Goal: Information Seeking & Learning: Learn about a topic

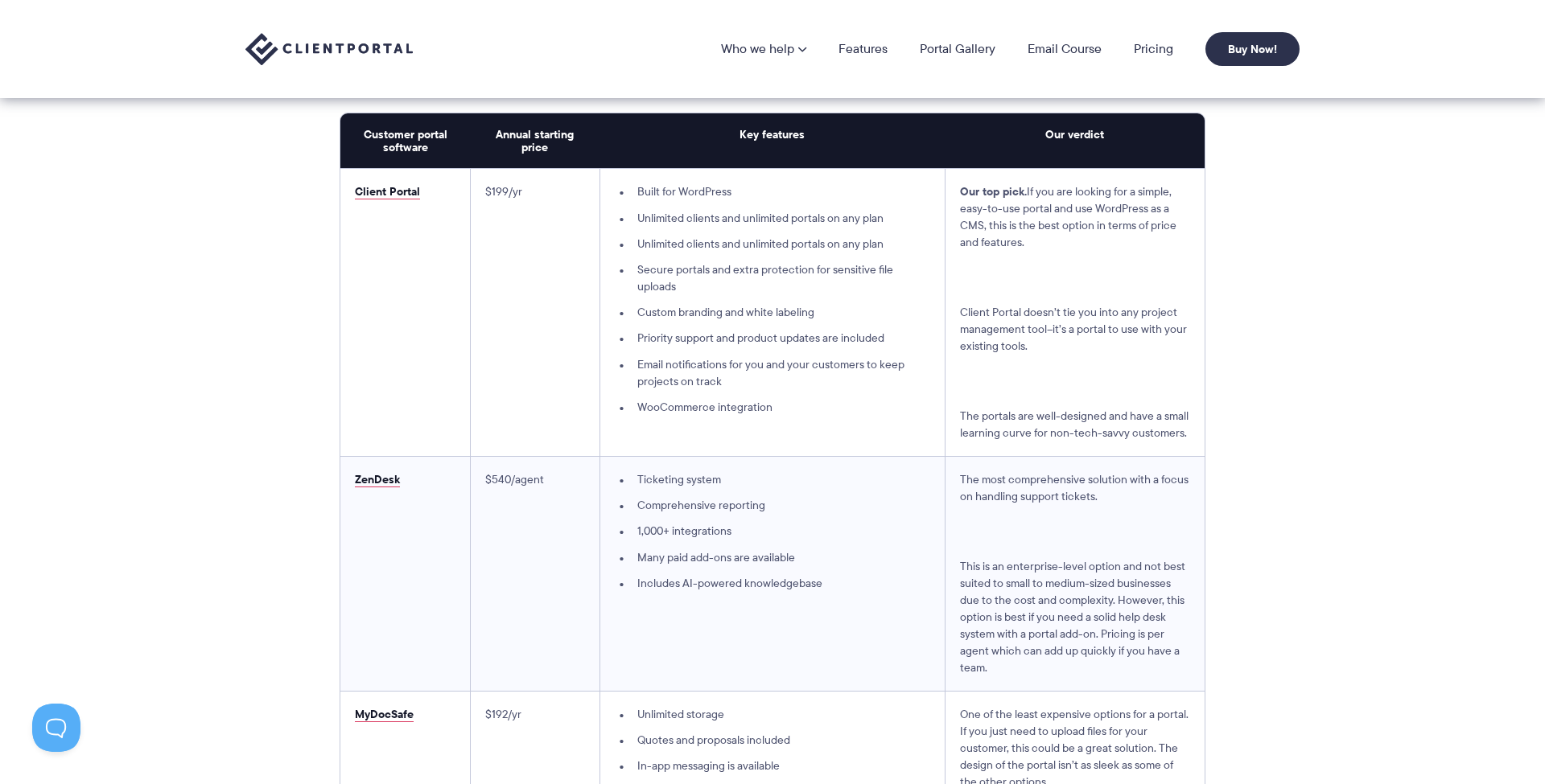
scroll to position [4150, 0]
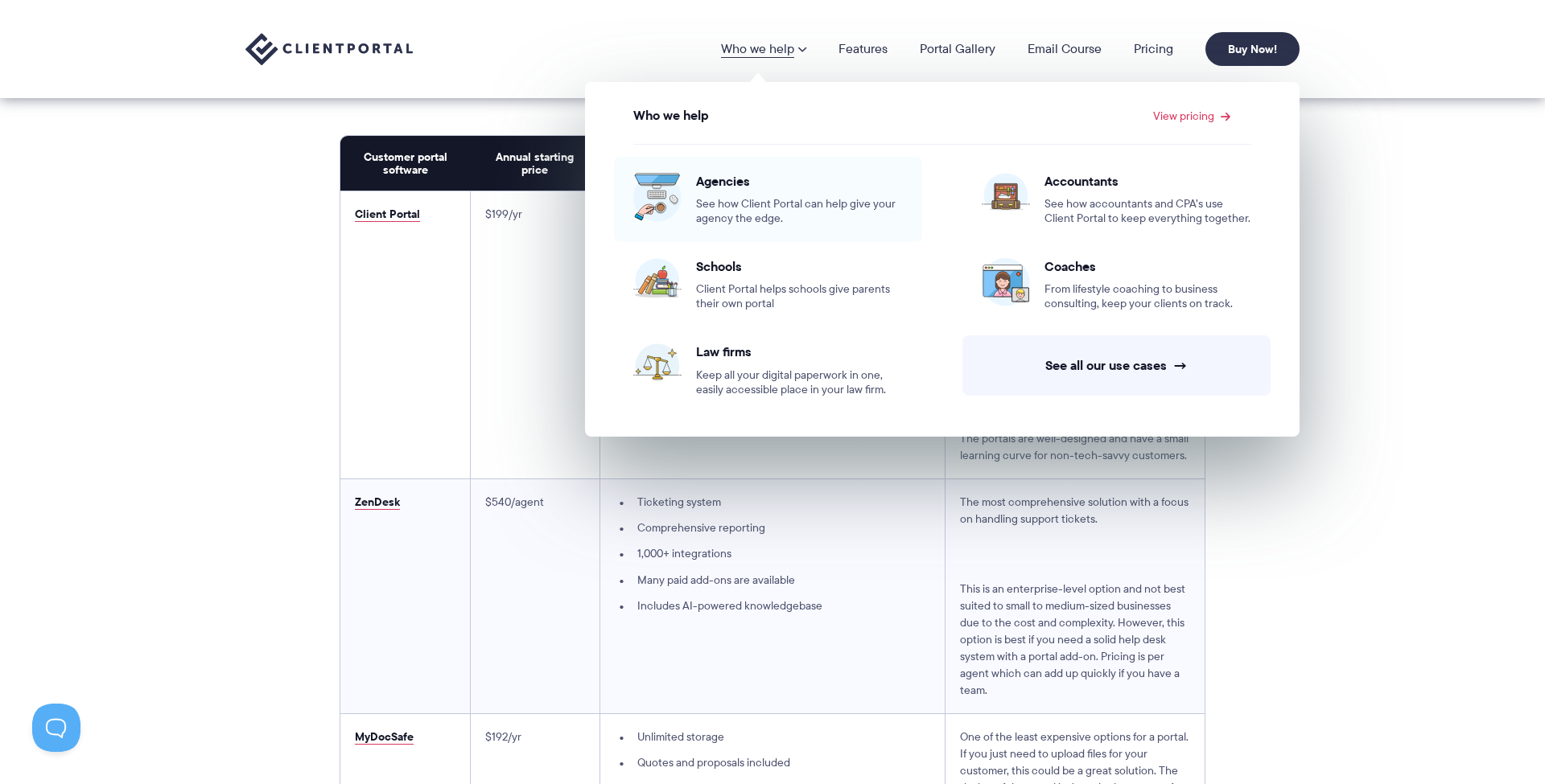
click at [726, 191] on div "Agencies See how Client Portal can help give your agency the edge." at bounding box center [799, 200] width 207 height 53
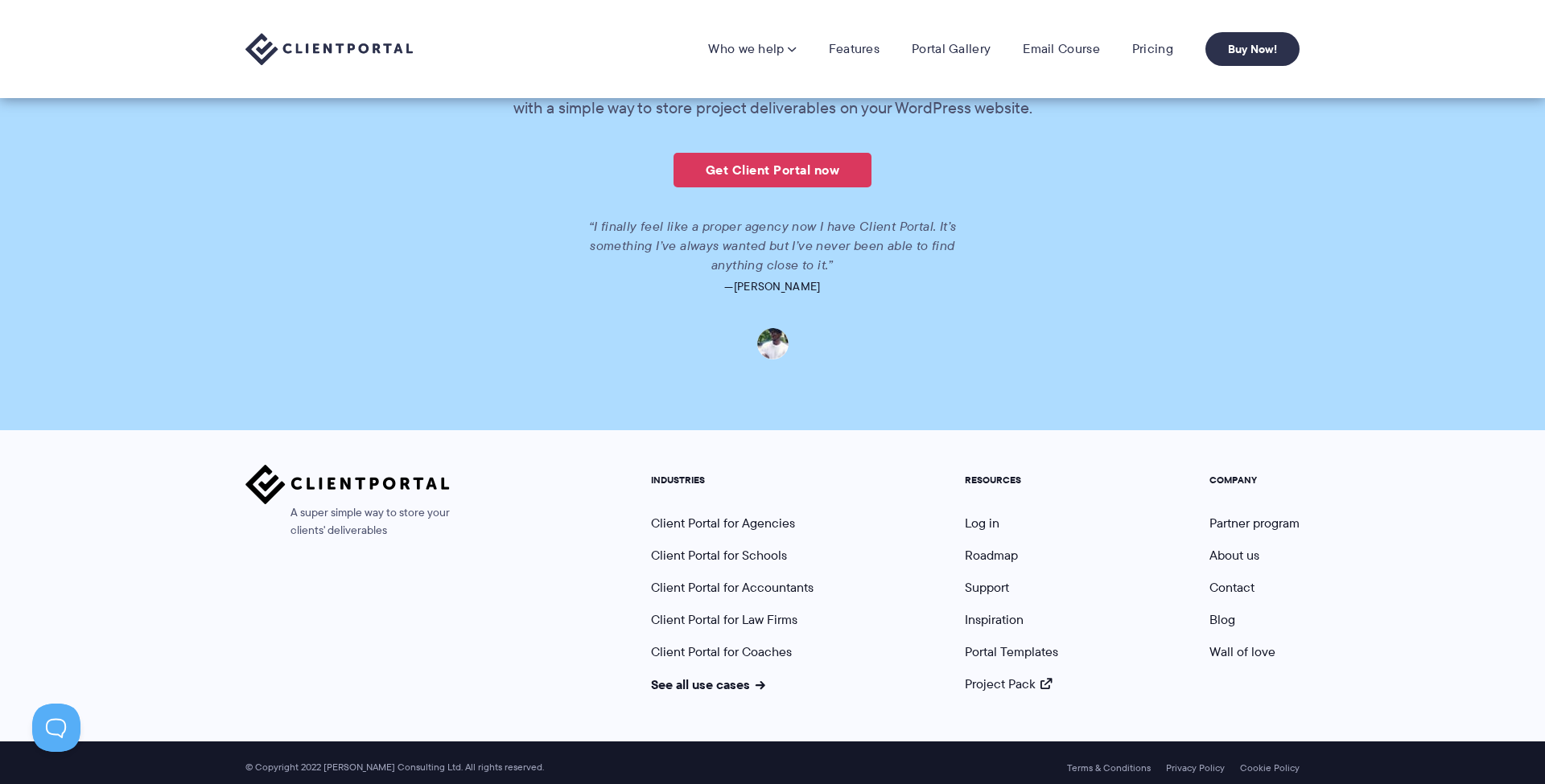
scroll to position [3652, 0]
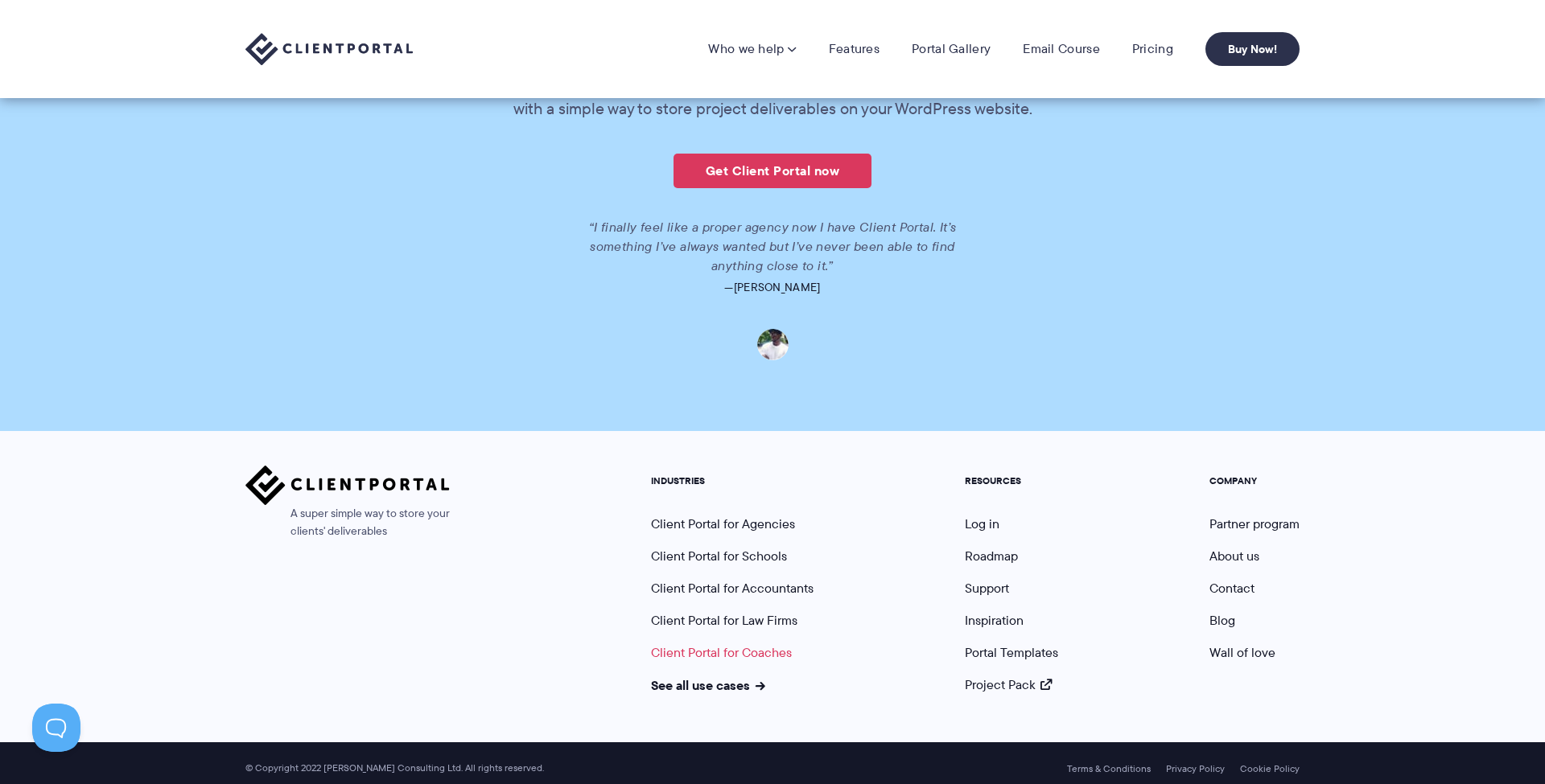
click at [771, 646] on link "Client Portal for Coaches" at bounding box center [722, 652] width 141 height 18
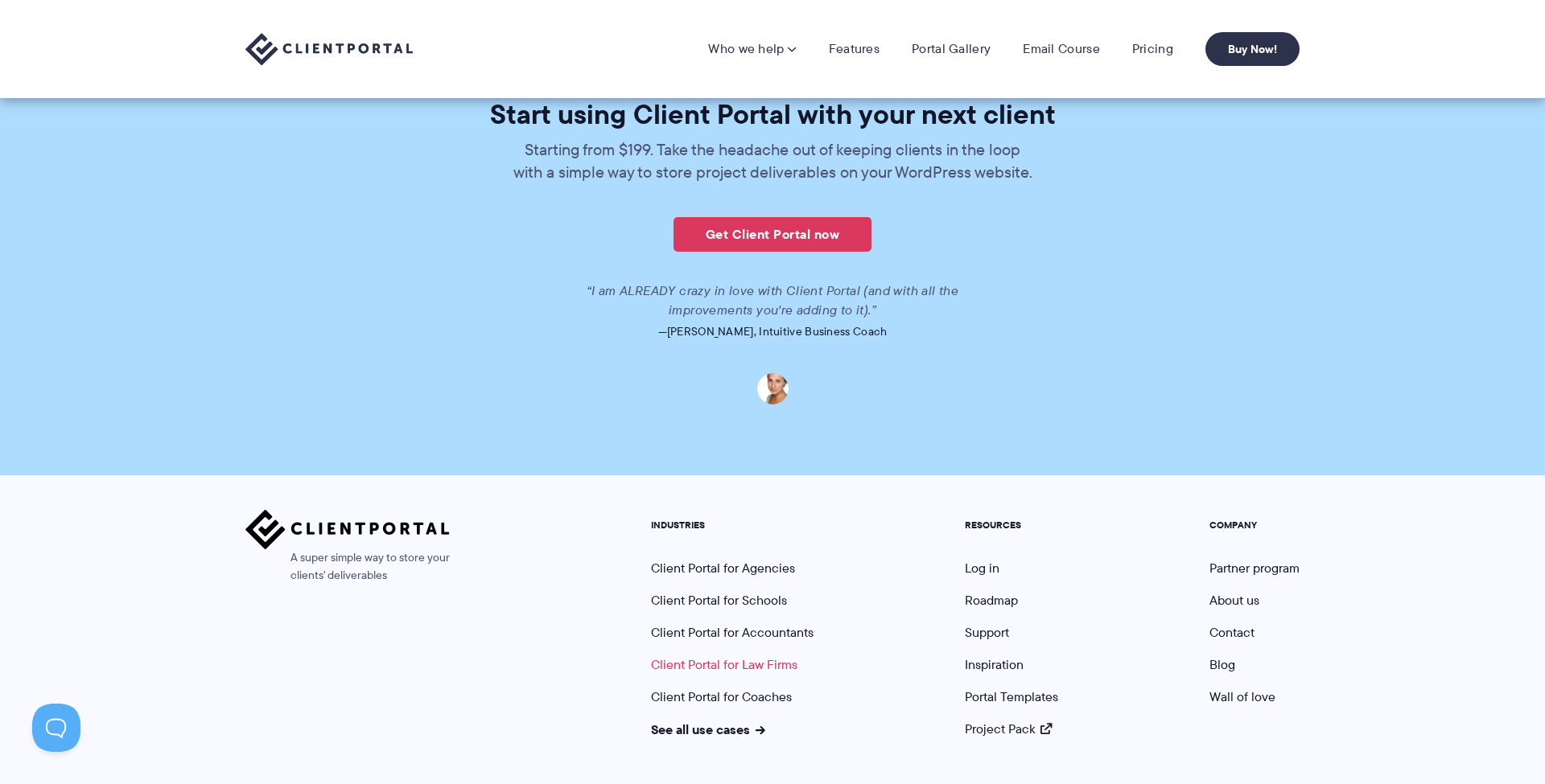
scroll to position [3783, 0]
click at [757, 656] on link "Client Portal for Law Firms" at bounding box center [724, 665] width 147 height 18
